Goal: Find specific page/section: Find specific page/section

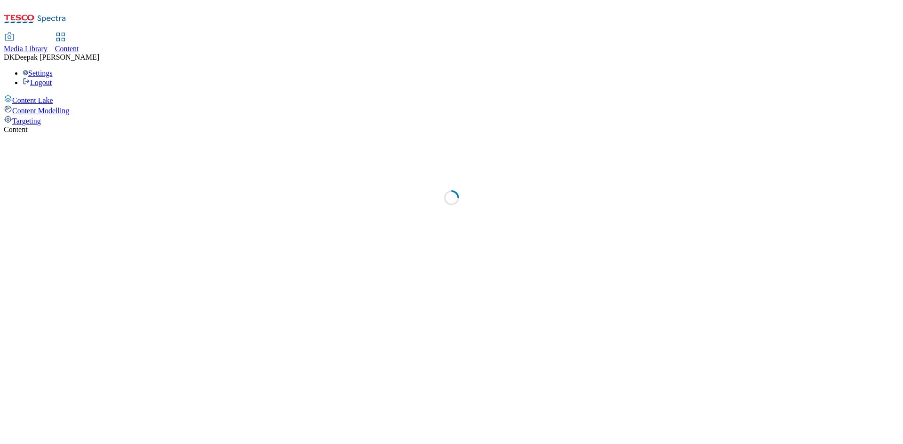
select select "ghs-[GEOGRAPHIC_DATA]"
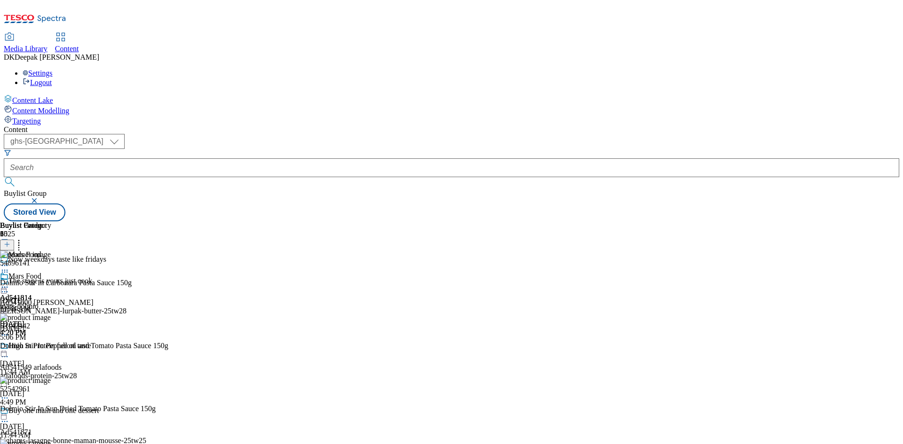
click at [9, 283] on icon at bounding box center [4, 287] width 9 height 9
click at [78, 369] on span "Open Preview Url" at bounding box center [53, 372] width 49 height 7
drag, startPoint x: 739, startPoint y: 176, endPoint x: 703, endPoint y: 177, distance: 35.8
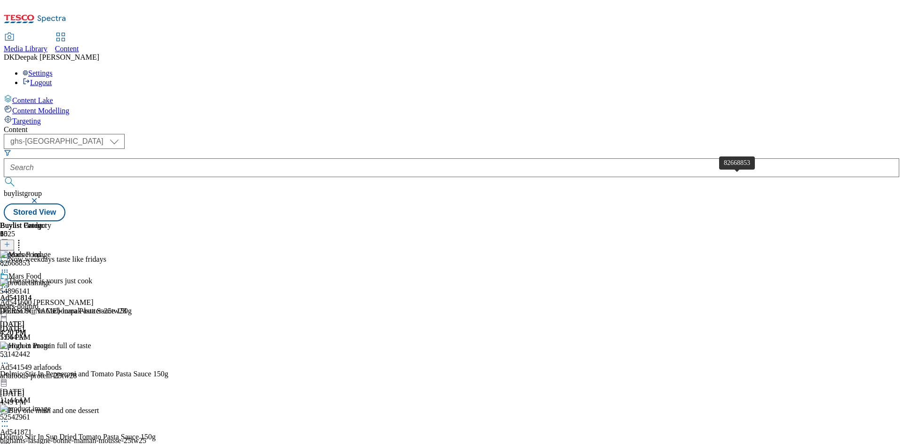
drag, startPoint x: 739, startPoint y: 178, endPoint x: 702, endPoint y: 176, distance: 37.2
copy div "82668853"
drag, startPoint x: 736, startPoint y: 178, endPoint x: 702, endPoint y: 180, distance: 34.4
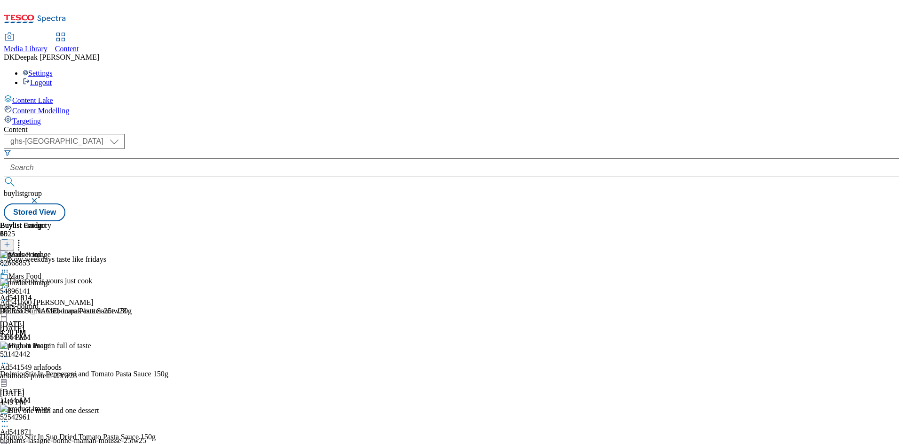
click at [80, 126] on div "Content Lake Content Modelling Targeting" at bounding box center [451, 110] width 895 height 31
click at [839, 221] on div "Buylist Group 6025 Now weekdays taste like fridays The stage is yours just cook…" at bounding box center [451, 221] width 895 height 0
click at [51, 291] on div "Mars Food Ad541814 mars-dolmio Aug 21, 2025 4:20 PM" at bounding box center [25, 304] width 51 height 65
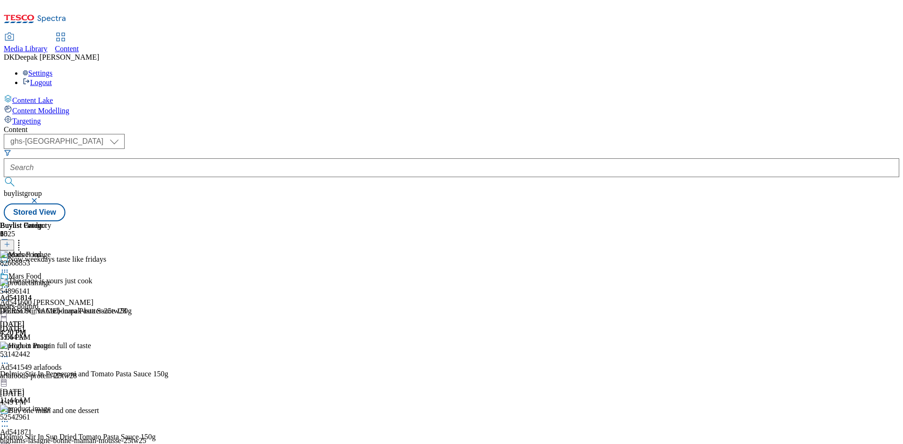
click at [51, 302] on div "mars-dolmio" at bounding box center [25, 306] width 51 height 8
click at [32, 272] on div "Ad541814 mars Aug 21, 2025 4:20 PM" at bounding box center [16, 304] width 32 height 65
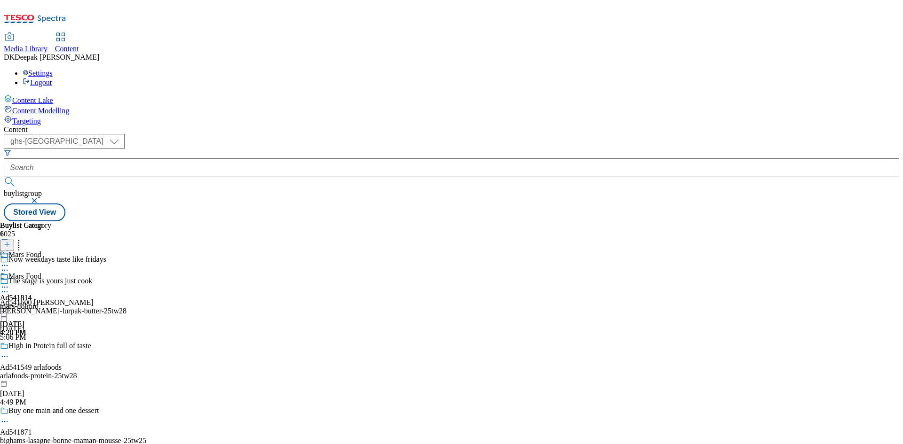
click at [51, 221] on div "Buylist Category 1 Mars Food Mars Food Ad541814 mars-dolmio Aug 21, 2025 4:20 PM" at bounding box center [25, 279] width 51 height 116
click at [51, 302] on div "mars-dolmio" at bounding box center [25, 306] width 51 height 8
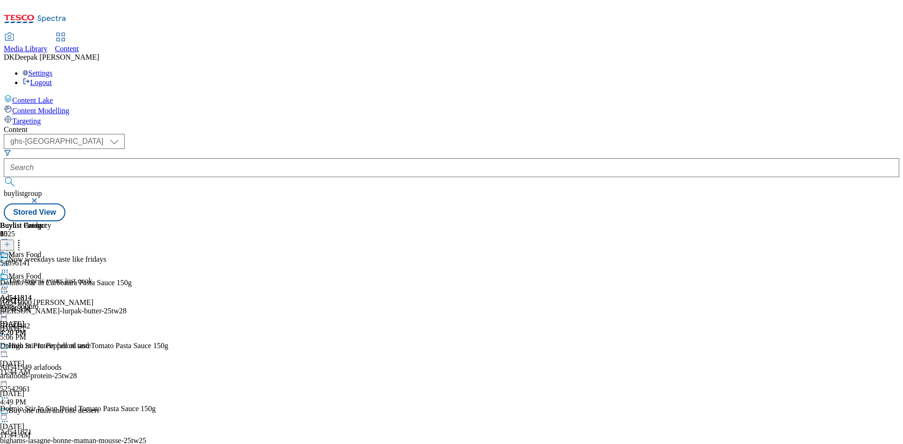
scroll to position [517, 0]
drag, startPoint x: 738, startPoint y: 223, endPoint x: 701, endPoint y: 225, distance: 37.6
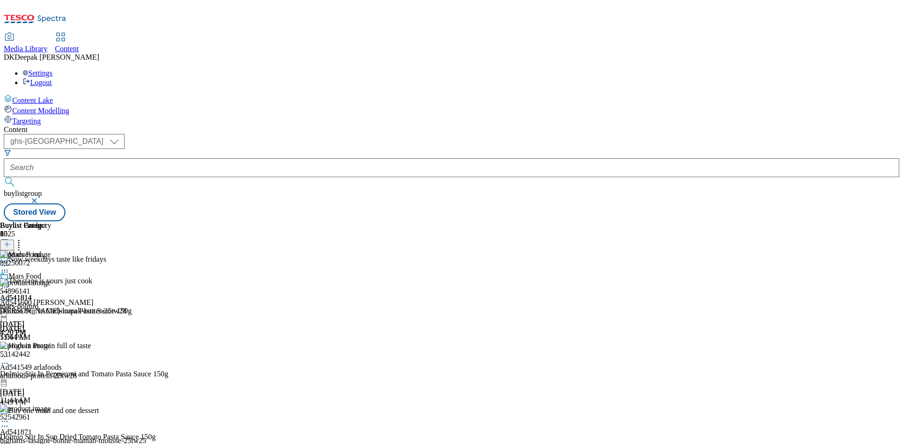
scroll to position [376, 0]
click at [544, 134] on div "( optional ) ghs-roi ghs-uk ghs-uk buylistgroup Stored View" at bounding box center [451, 177] width 895 height 87
drag, startPoint x: 515, startPoint y: 73, endPoint x: 525, endPoint y: 85, distance: 15.7
click at [515, 134] on div "( optional ) ghs-roi ghs-uk ghs-uk buylistgroup Stored View" at bounding box center [451, 177] width 895 height 87
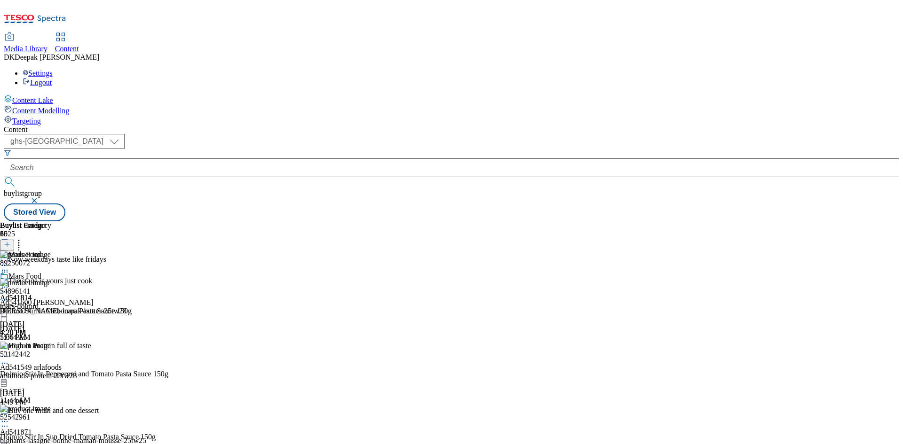
click at [551, 134] on div "( optional ) ghs-roi ghs-uk ghs-uk buylistgroup Stored View" at bounding box center [451, 177] width 895 height 87
click at [51, 311] on div "Mars Food Ad541814 mars-dolmio Aug 21, 2025 4:20 PM" at bounding box center [25, 304] width 51 height 65
click at [855, 221] on div "Buylist Group 6025 Now weekdays taste like fridays The stage is yours just cook…" at bounding box center [451, 221] width 895 height 0
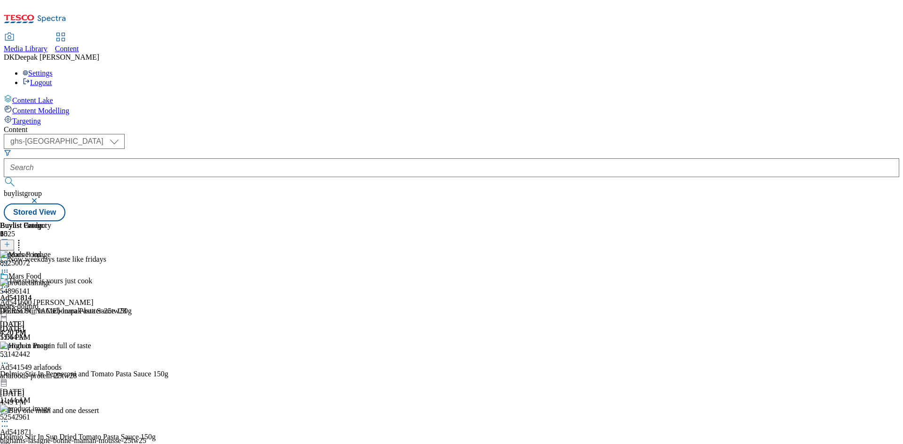
click at [51, 337] on div "Mars Food Ad541814 mars-dolmio Aug 21, 2025 4:20 PM" at bounding box center [25, 304] width 51 height 65
click at [51, 272] on div "Mars Food Ad541814 mars-dolmio Aug 21, 2025 4:20 PM" at bounding box center [25, 304] width 51 height 65
click at [51, 302] on div "mars-dolmio" at bounding box center [25, 306] width 51 height 8
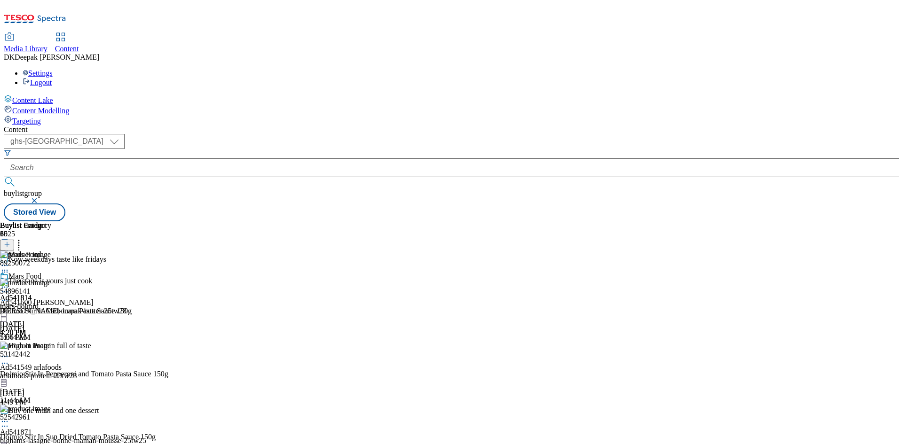
click at [32, 272] on div "Ad541814 mars Aug 21, 2025 4:20 PM" at bounding box center [16, 304] width 32 height 65
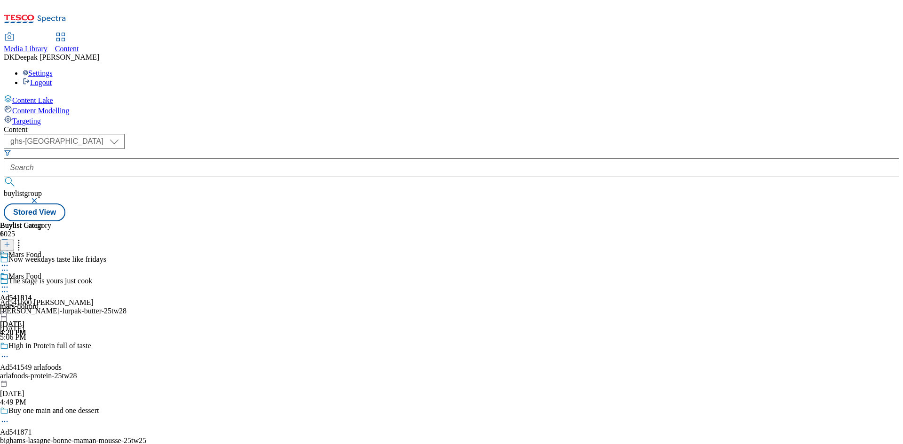
click at [51, 272] on div "Mars Food Ad541814 mars-dolmio Aug 21, 2025 4:20 PM" at bounding box center [25, 304] width 51 height 65
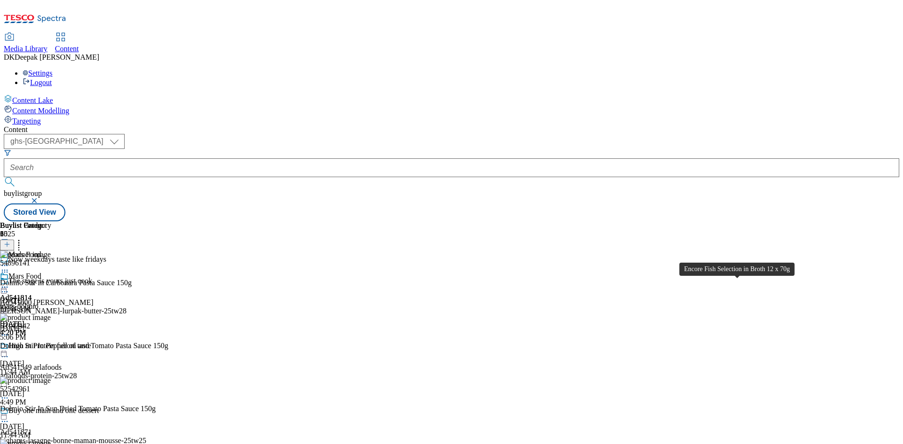
scroll to position [3122, 0]
click at [51, 337] on div "Mars Food Ad541814 mars-dolmio Aug 21, 2025 4:20 PM" at bounding box center [25, 304] width 51 height 65
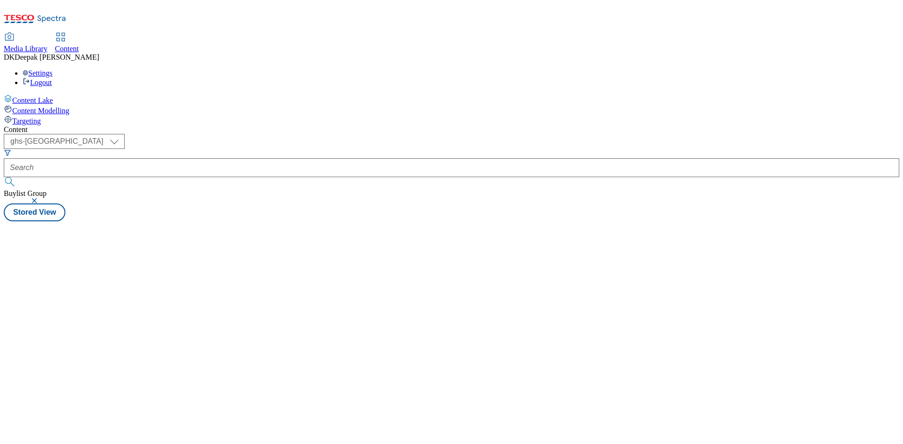
select select "ghs-[GEOGRAPHIC_DATA]"
